Goal: Find specific page/section: Find specific page/section

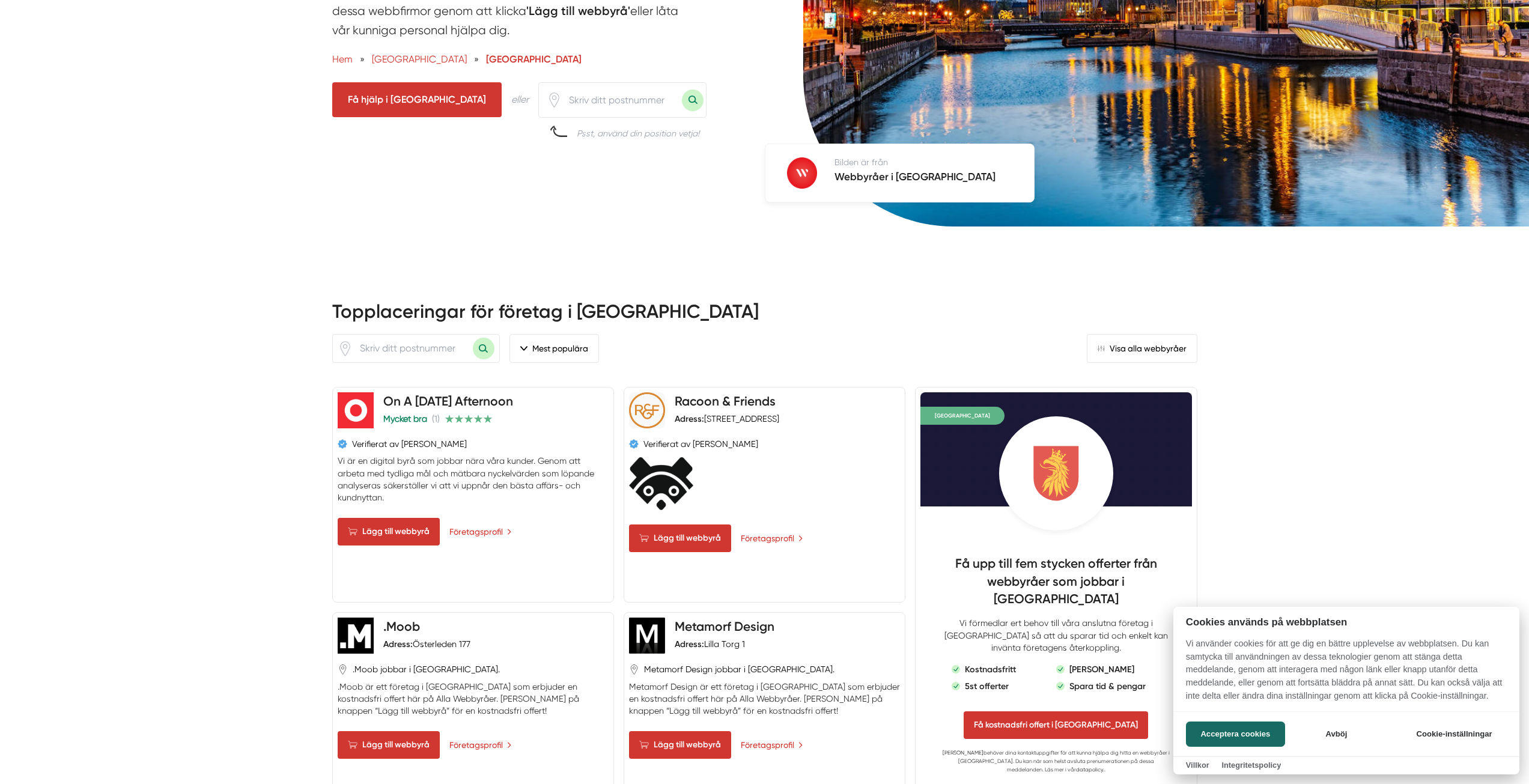
scroll to position [421, 0]
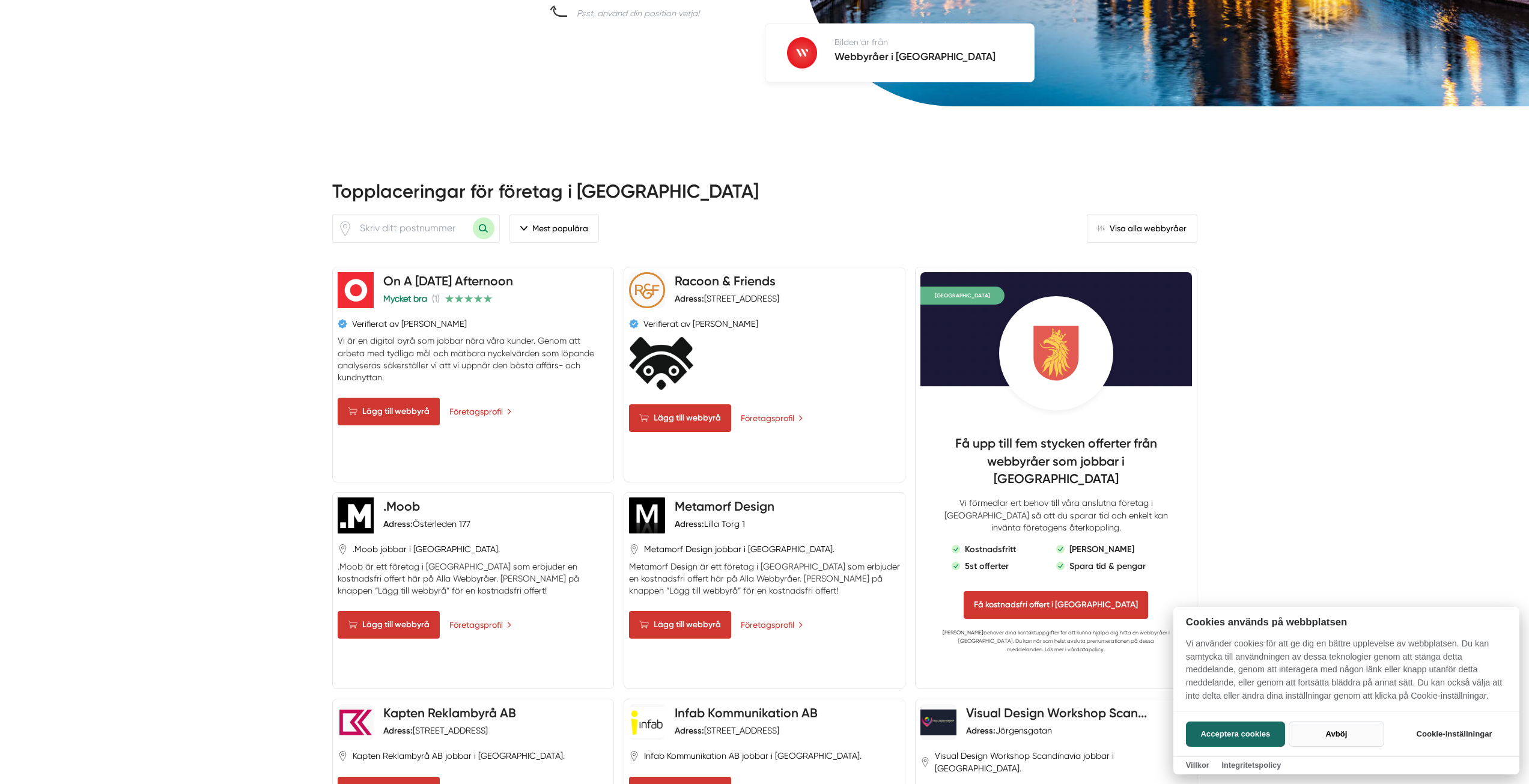
click at [1346, 736] on button "Avböj" at bounding box center [1336, 734] width 95 height 25
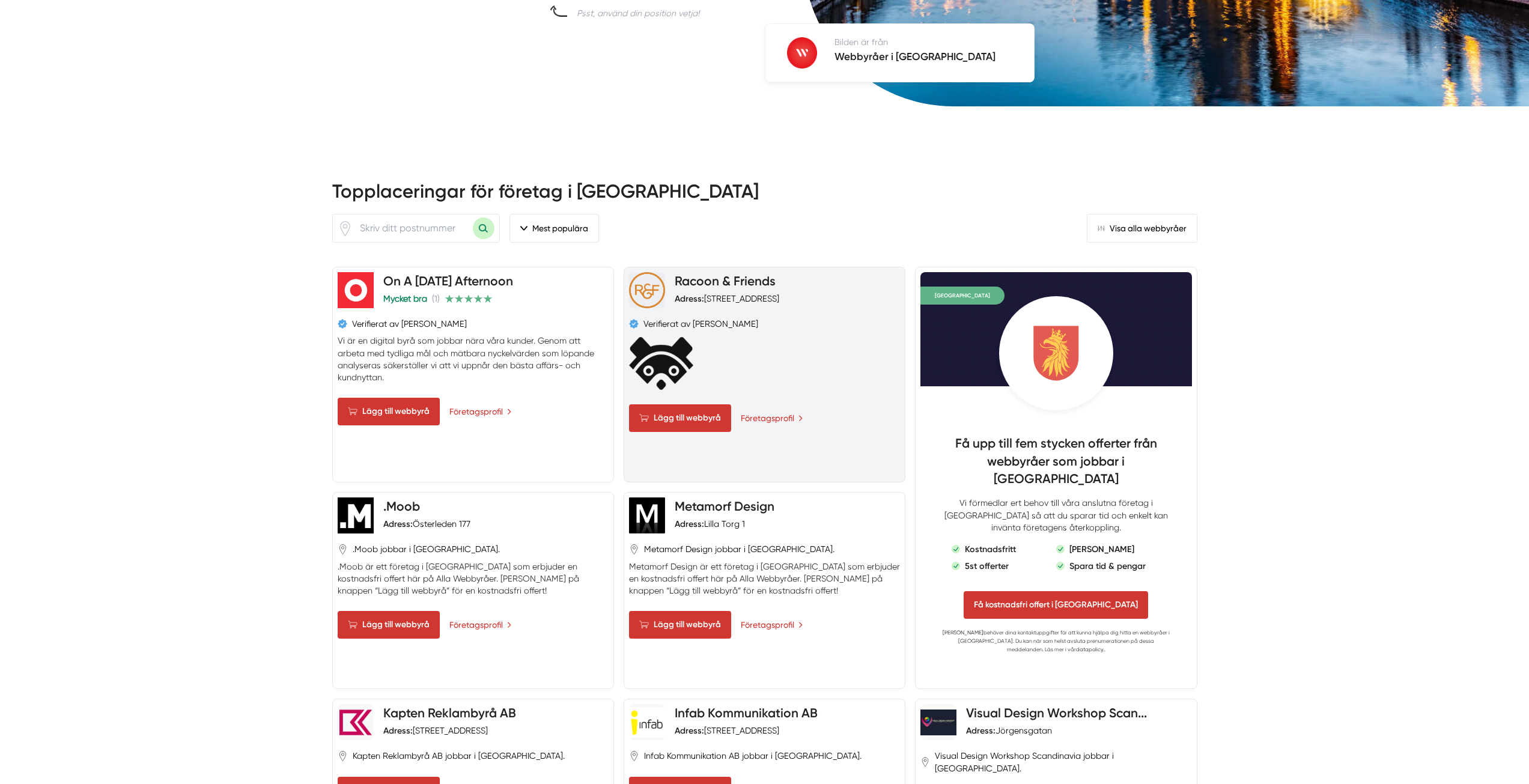
click at [752, 273] on link "Racoon & Friends" at bounding box center [725, 281] width 101 height 15
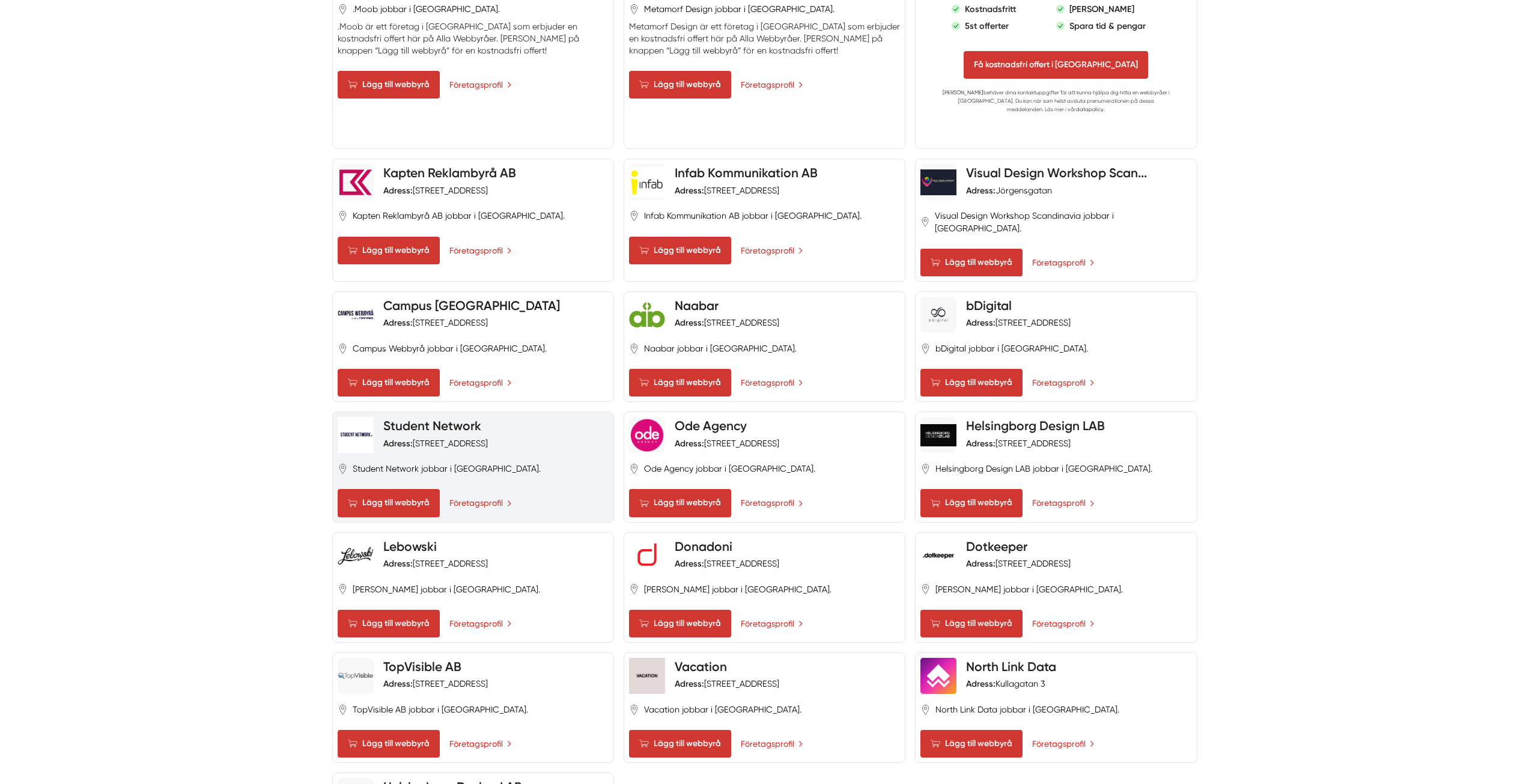
scroll to position [961, 0]
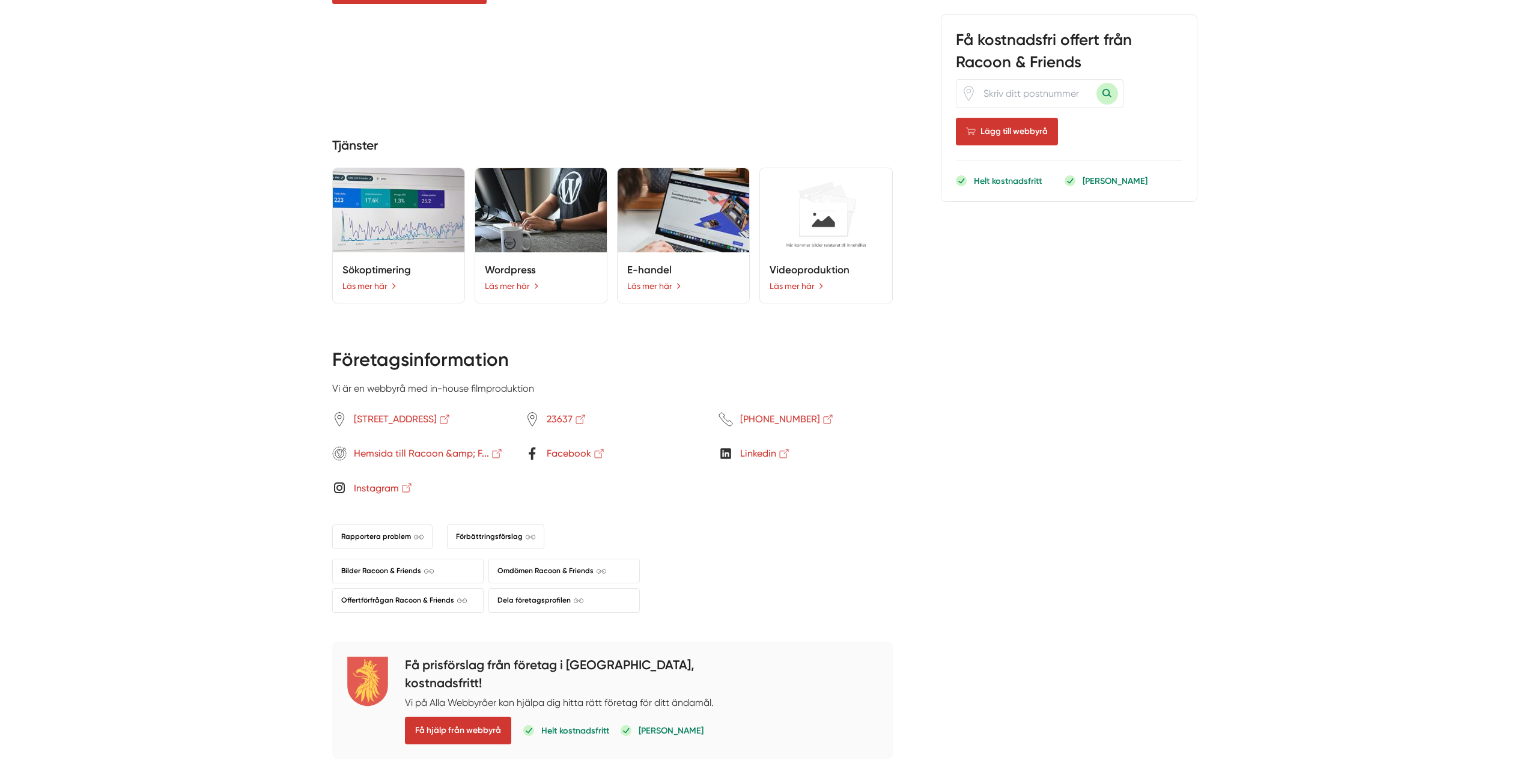
scroll to position [961, 0]
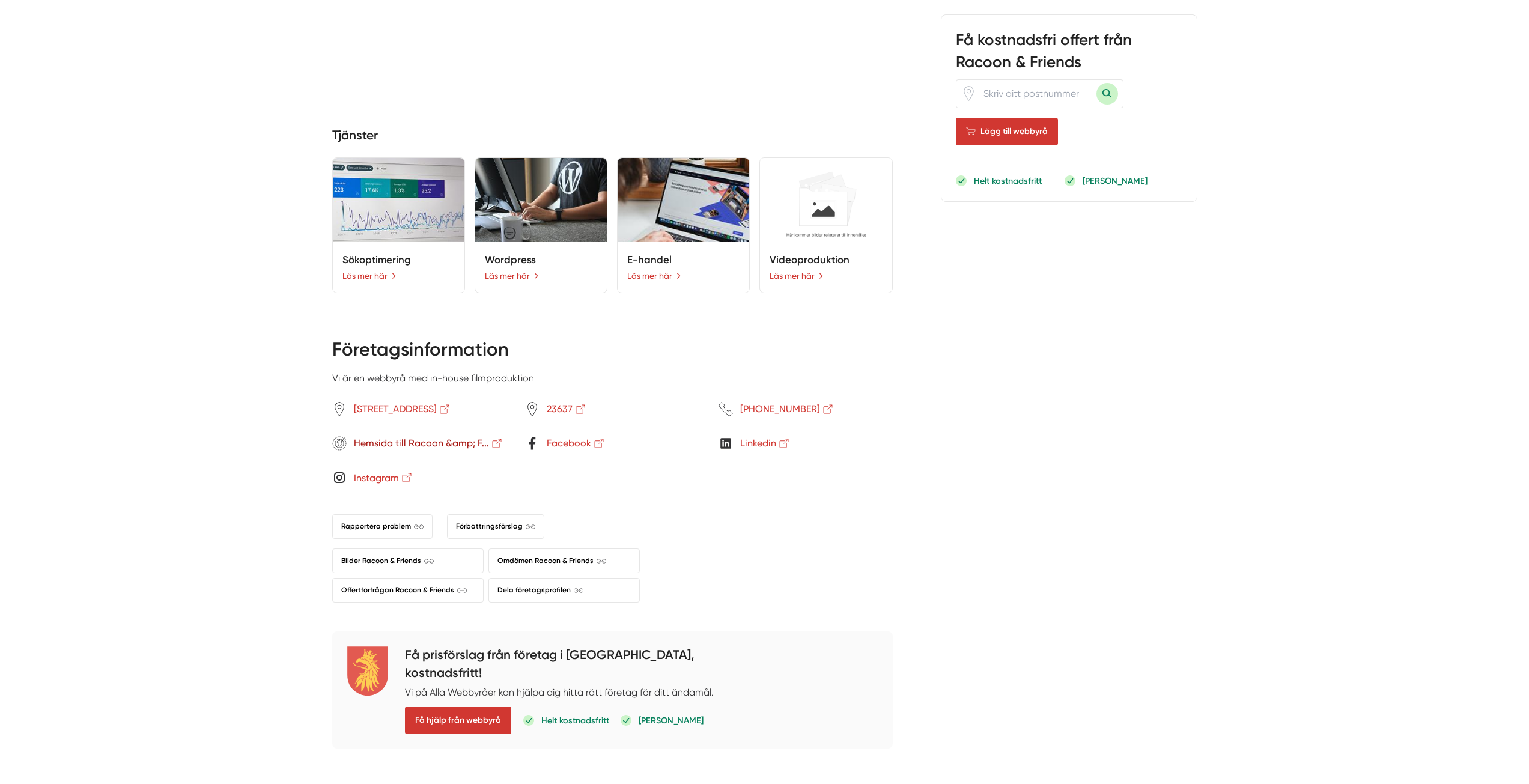
click at [415, 435] on span "Hemsida till Racoon &amp; F..." at bounding box center [429, 442] width 150 height 15
